Goal: Information Seeking & Learning: Learn about a topic

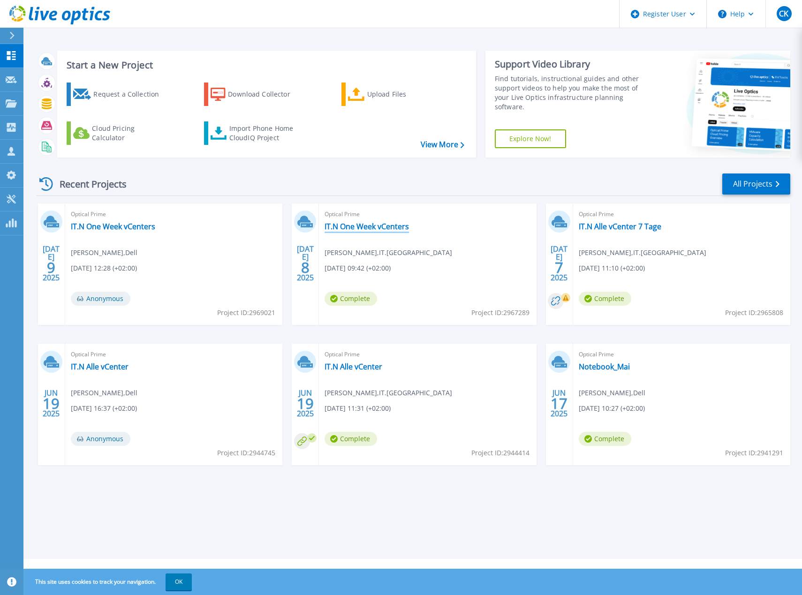
click at [339, 225] on link "IT.N One Week vCenters" at bounding box center [366, 226] width 84 height 9
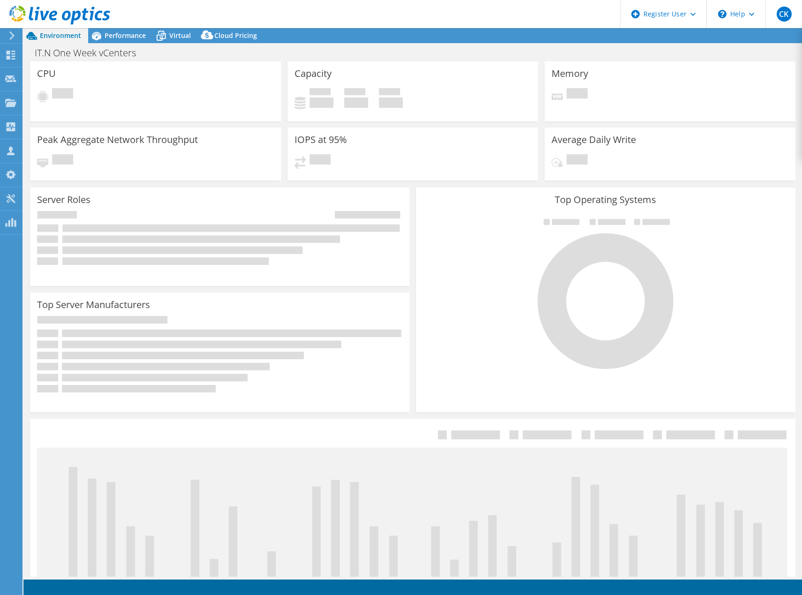
select select "USD"
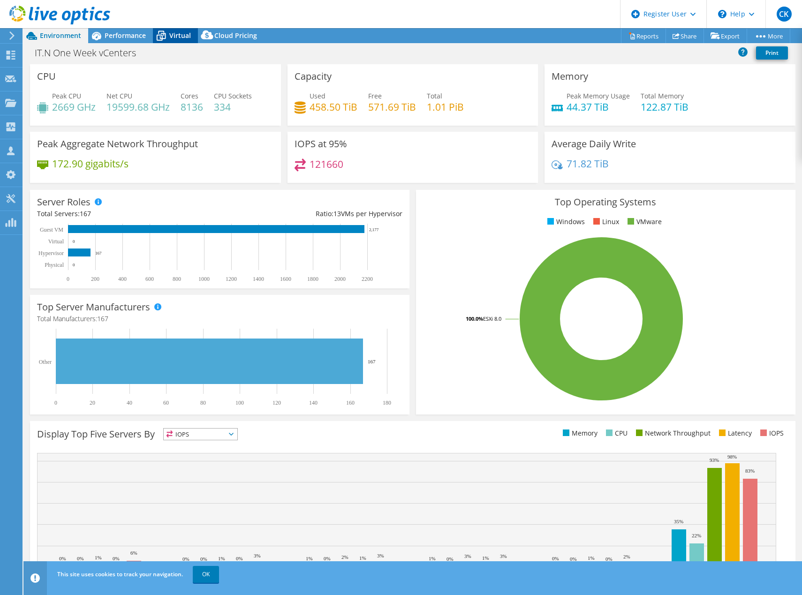
click at [178, 37] on span "Virtual" at bounding box center [180, 35] width 22 height 9
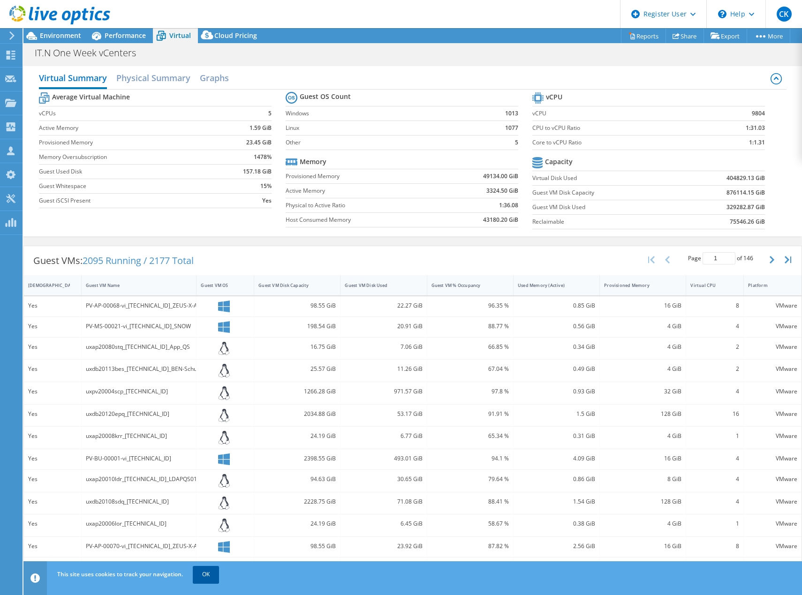
click at [212, 571] on link "OK" at bounding box center [206, 574] width 26 height 17
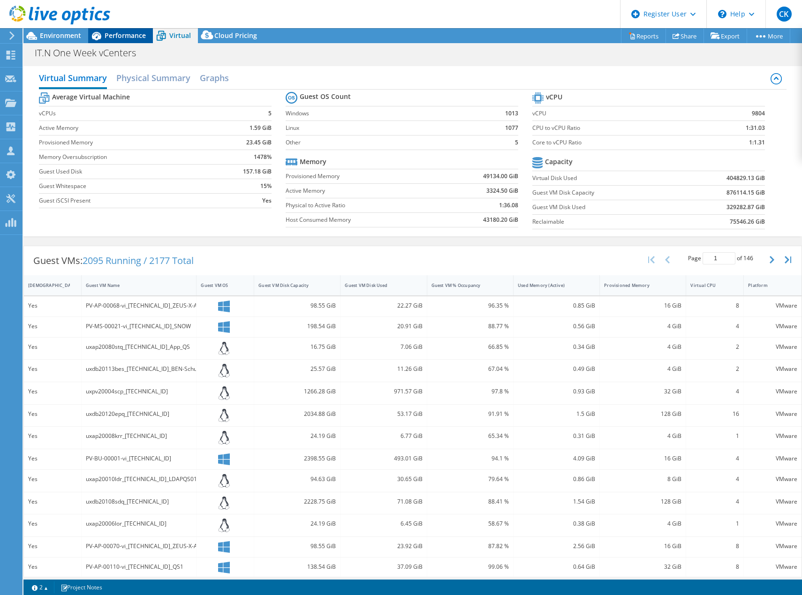
click at [120, 31] on span "Performance" at bounding box center [125, 35] width 41 height 9
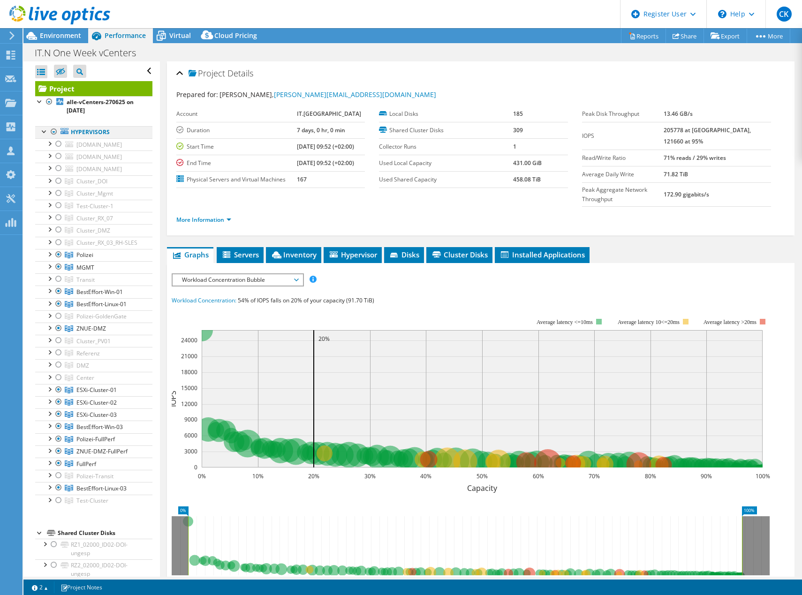
click at [42, 131] on div at bounding box center [44, 130] width 9 height 9
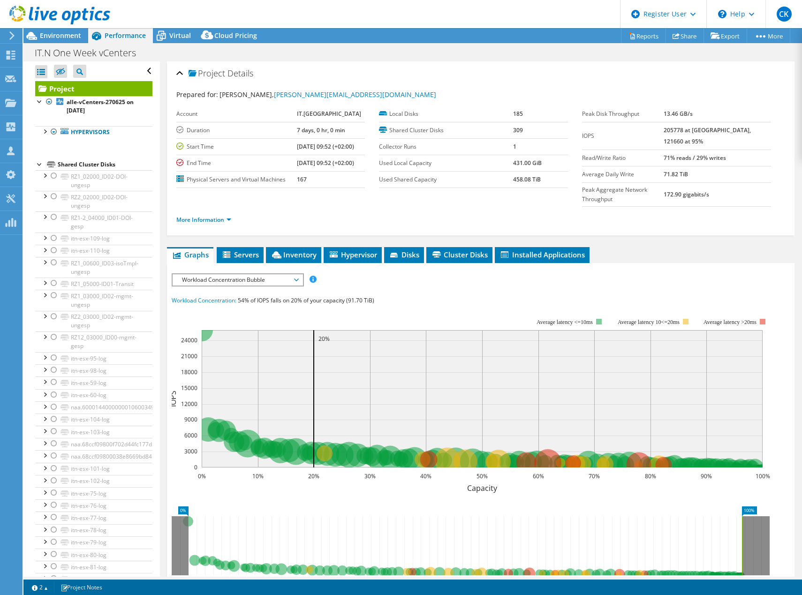
click at [39, 163] on div at bounding box center [39, 163] width 9 height 9
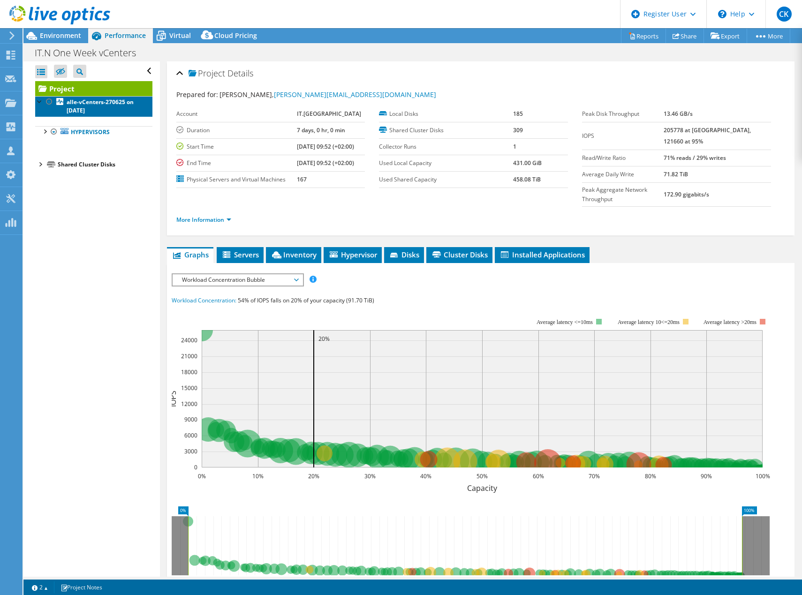
click at [83, 106] on b "alle-vCenters-270625 on [DATE]" at bounding box center [100, 106] width 67 height 16
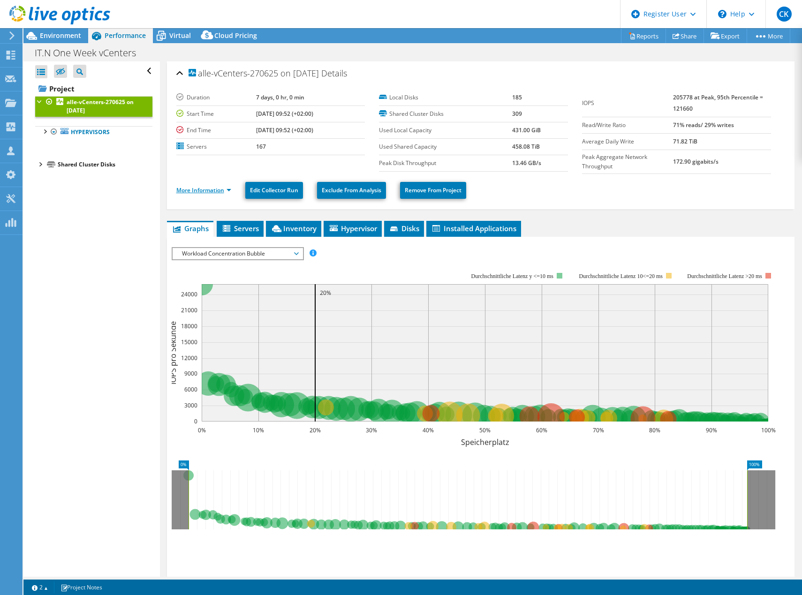
click at [210, 189] on link "More Information" at bounding box center [203, 190] width 55 height 8
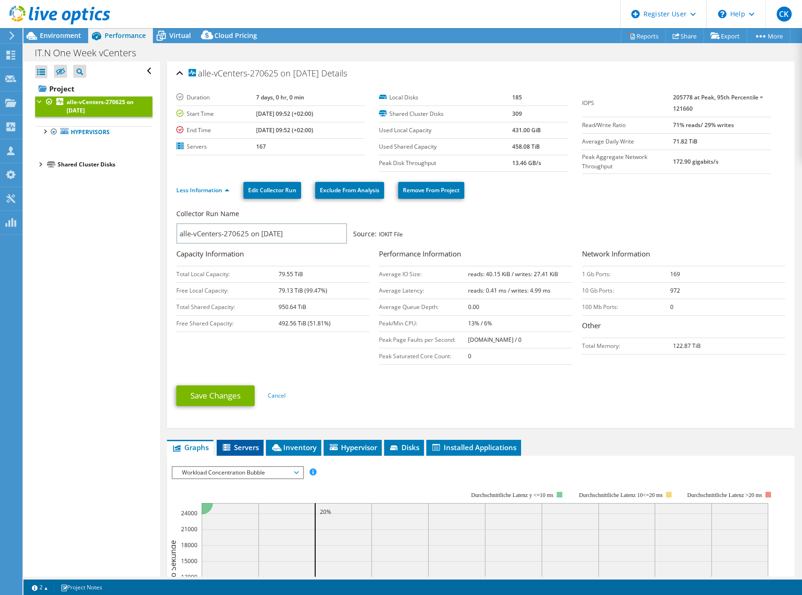
click at [241, 450] on span "Servers" at bounding box center [240, 447] width 38 height 9
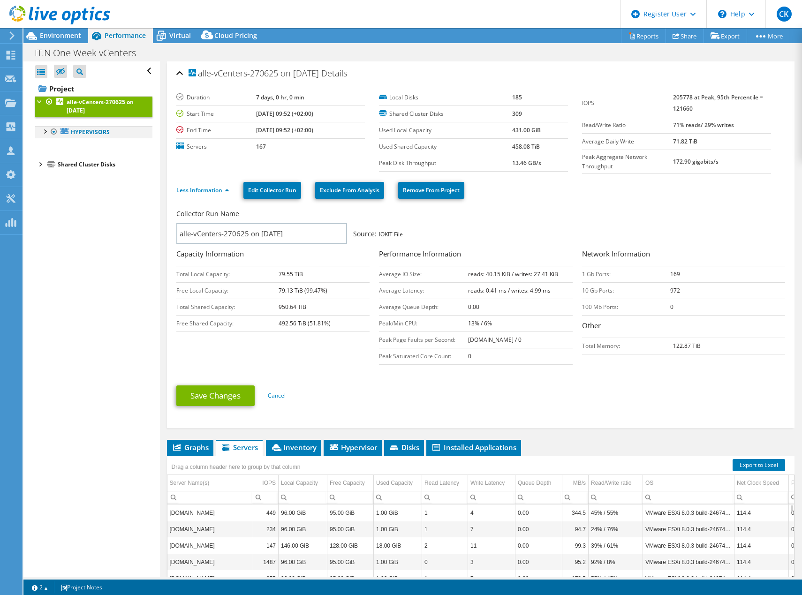
click at [43, 133] on div at bounding box center [44, 130] width 9 height 9
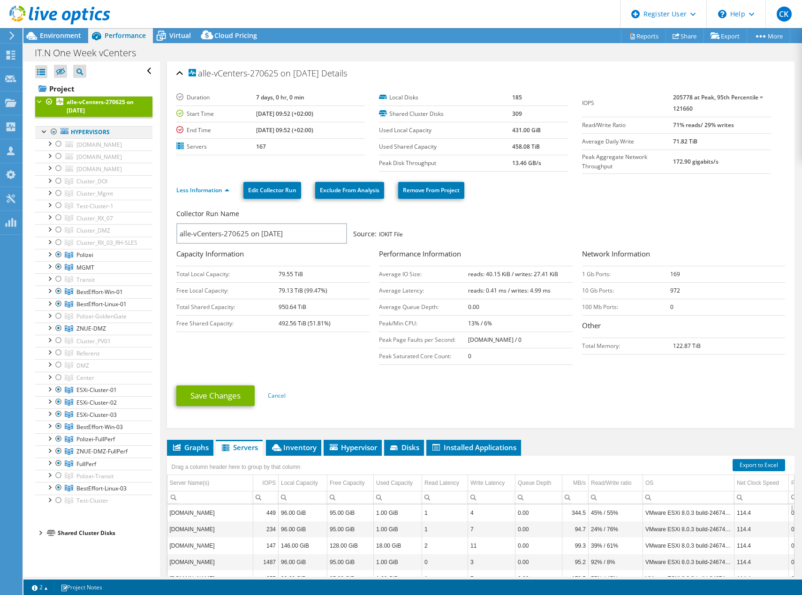
click at [43, 133] on div at bounding box center [44, 130] width 9 height 9
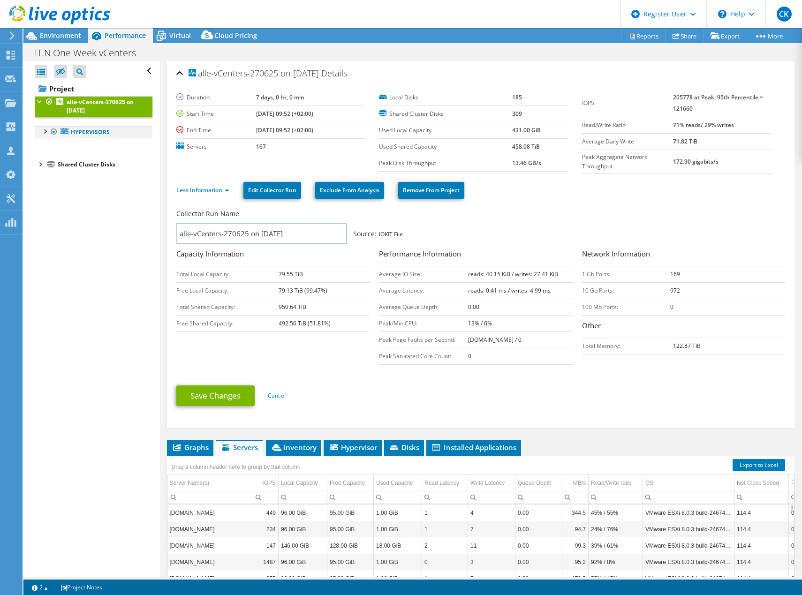
click at [42, 133] on div at bounding box center [44, 130] width 9 height 9
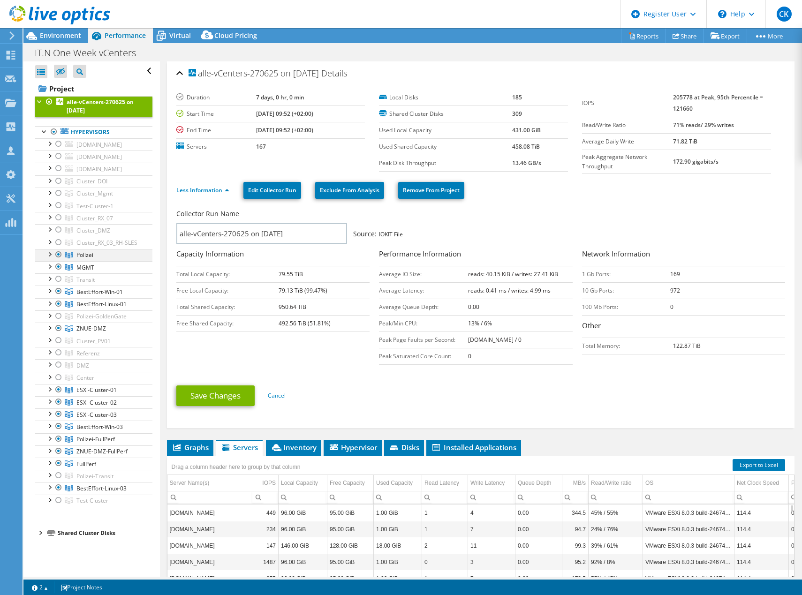
click at [46, 258] on div at bounding box center [49, 253] width 9 height 9
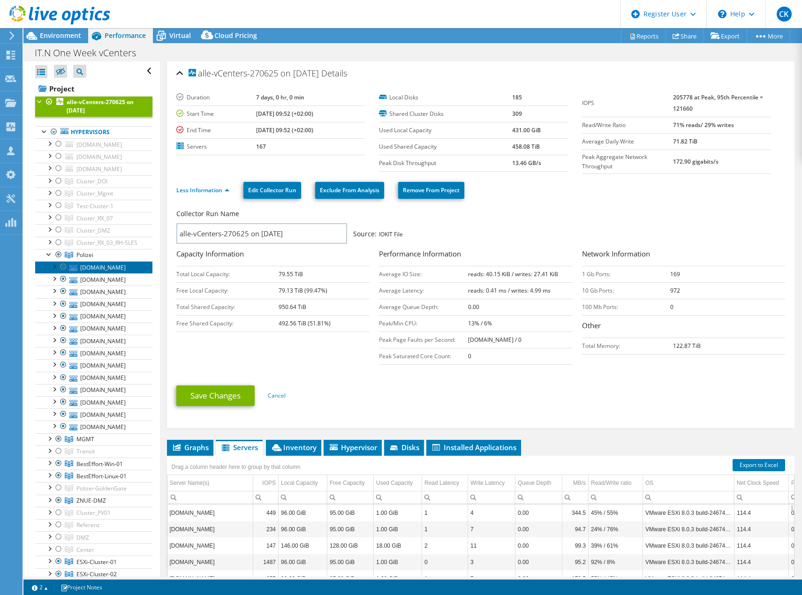
click at [104, 273] on link "[DOMAIN_NAME]" at bounding box center [93, 267] width 117 height 12
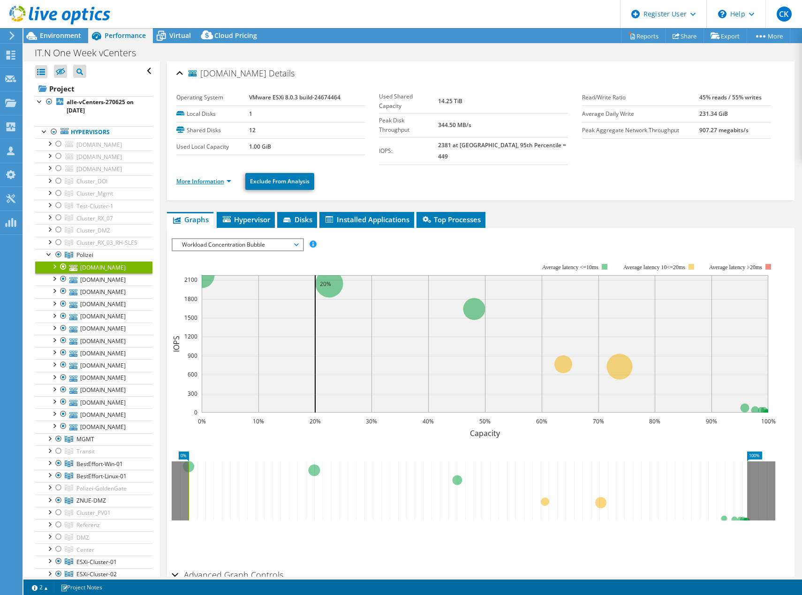
click at [207, 177] on link "More Information" at bounding box center [203, 181] width 55 height 8
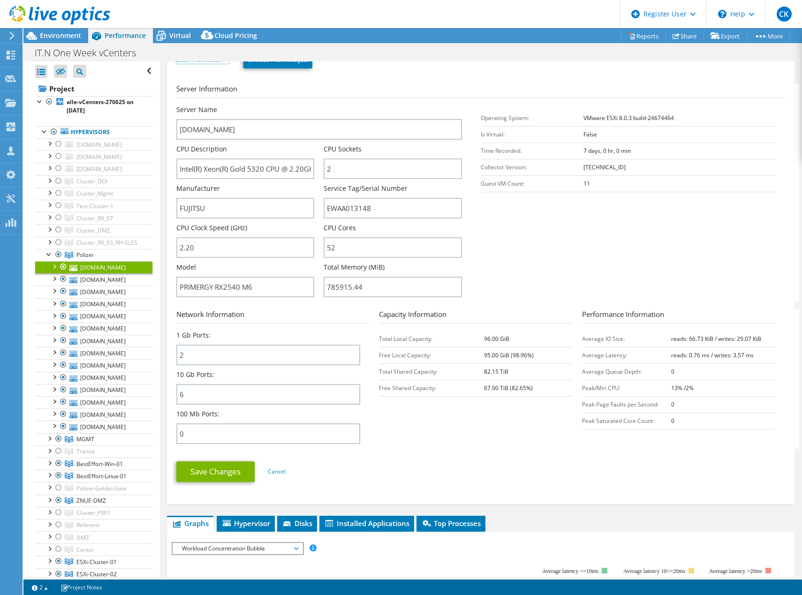
scroll to position [141, 0]
